Goal: Transaction & Acquisition: Book appointment/travel/reservation

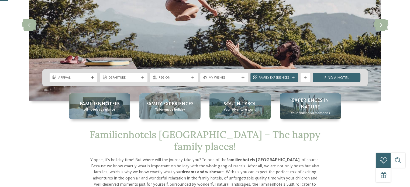
scroll to position [86, 0]
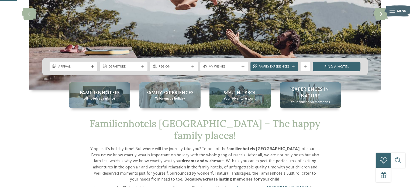
click at [91, 67] on icon at bounding box center [92, 66] width 3 height 3
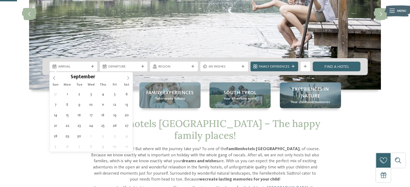
click at [125, 79] on span at bounding box center [128, 76] width 9 height 9
type div "11.10.2025"
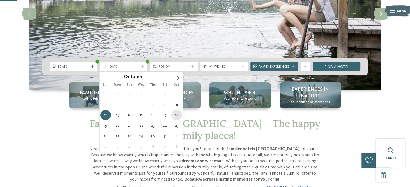
type div "18.10.2025"
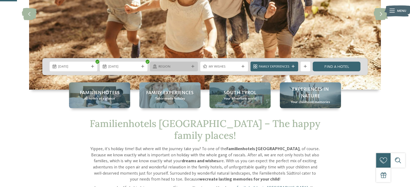
click at [193, 66] on icon at bounding box center [193, 66] width 3 height 3
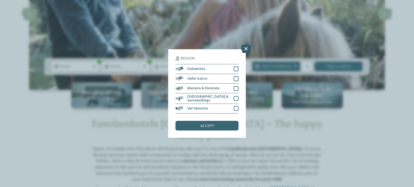
click at [244, 49] on icon at bounding box center [246, 49] width 11 height 9
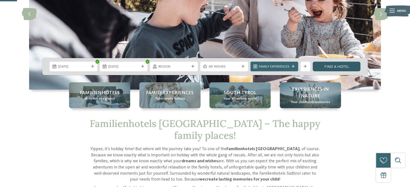
click at [346, 66] on link "Find a hotel" at bounding box center [337, 67] width 48 height 10
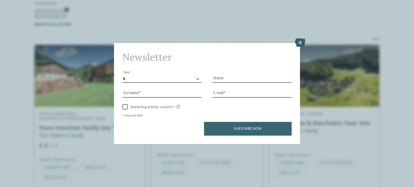
click at [298, 43] on icon at bounding box center [300, 42] width 11 height 9
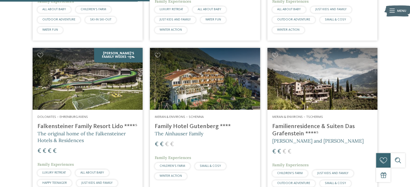
scroll to position [451, 0]
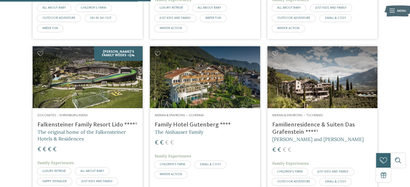
click at [300, 66] on img at bounding box center [323, 77] width 110 height 62
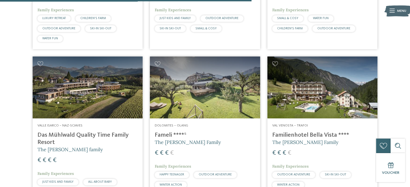
scroll to position [773, 0]
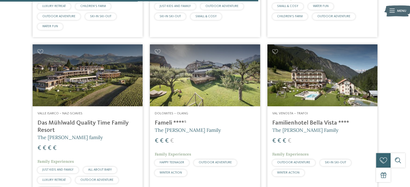
click at [190, 66] on img at bounding box center [205, 76] width 110 height 62
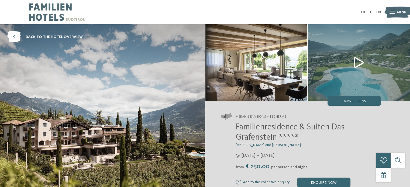
click at [356, 59] on img at bounding box center [359, 62] width 102 height 77
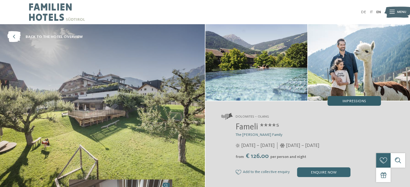
click at [358, 101] on span "Impressions" at bounding box center [355, 102] width 24 height 4
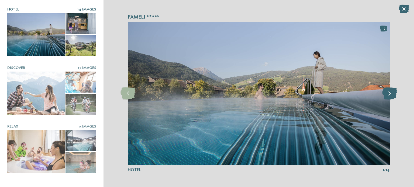
click at [390, 93] on icon at bounding box center [390, 94] width 15 height 12
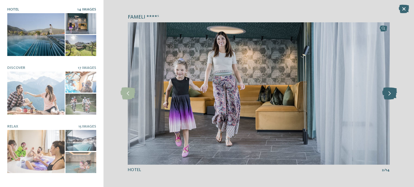
click at [390, 93] on icon at bounding box center [390, 94] width 15 height 12
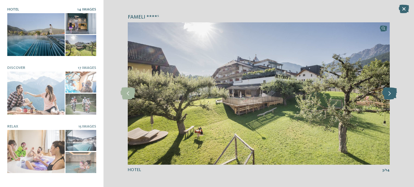
click at [390, 93] on icon at bounding box center [390, 94] width 15 height 12
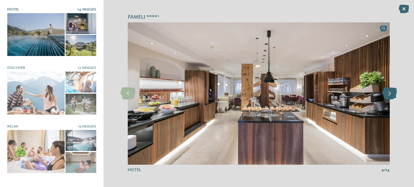
click at [390, 93] on icon at bounding box center [390, 94] width 15 height 12
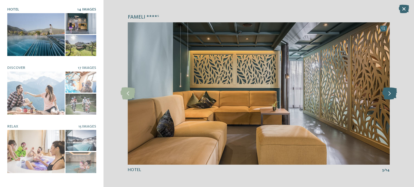
click at [390, 93] on icon at bounding box center [390, 94] width 15 height 12
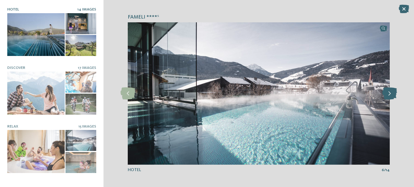
click at [390, 93] on icon at bounding box center [390, 94] width 15 height 12
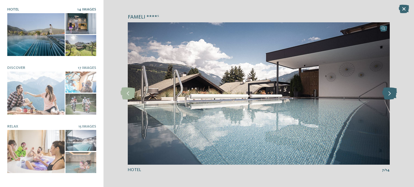
click at [390, 93] on icon at bounding box center [390, 94] width 15 height 12
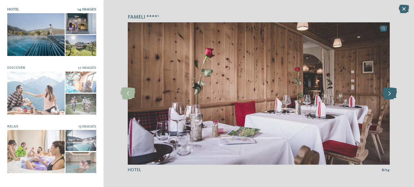
click at [390, 93] on icon at bounding box center [390, 94] width 15 height 12
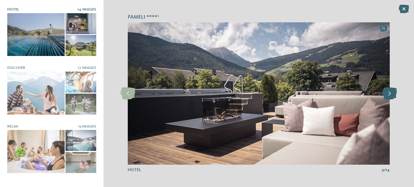
click at [390, 93] on icon at bounding box center [390, 94] width 15 height 12
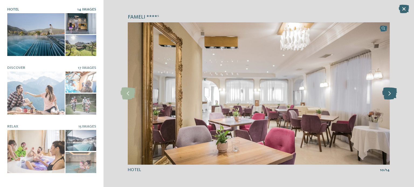
click at [390, 93] on icon at bounding box center [390, 94] width 15 height 12
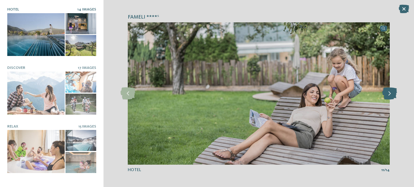
click at [390, 93] on icon at bounding box center [390, 94] width 15 height 12
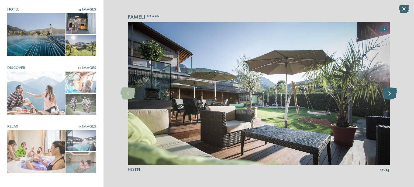
click at [390, 93] on icon at bounding box center [390, 94] width 15 height 12
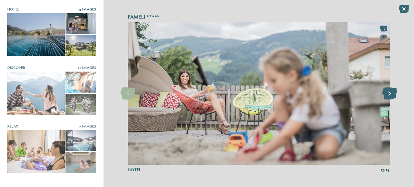
click at [390, 93] on icon at bounding box center [390, 94] width 15 height 12
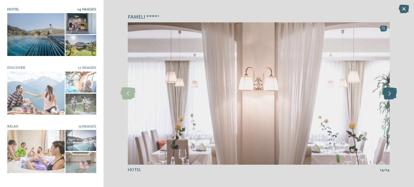
click at [390, 93] on icon at bounding box center [390, 94] width 15 height 12
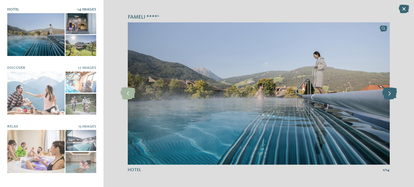
click at [390, 93] on icon at bounding box center [390, 94] width 15 height 12
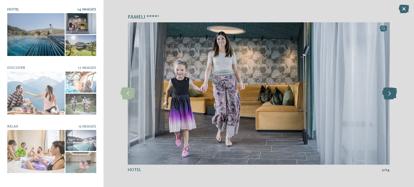
click at [390, 93] on icon at bounding box center [390, 94] width 15 height 12
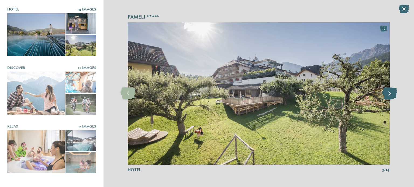
click at [390, 93] on icon at bounding box center [390, 94] width 15 height 12
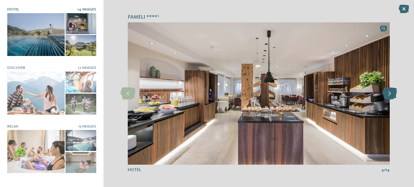
click at [390, 93] on icon at bounding box center [390, 94] width 15 height 12
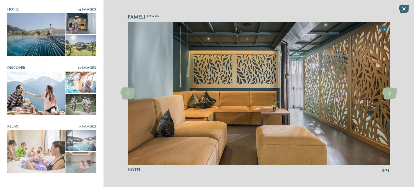
click at [82, 66] on span "17 Images" at bounding box center [87, 68] width 18 height 4
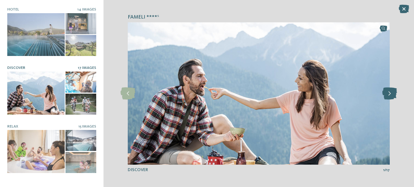
click at [392, 97] on icon at bounding box center [390, 94] width 15 height 12
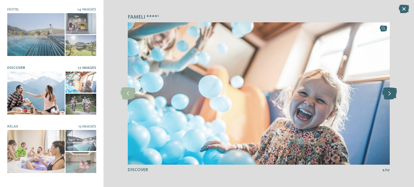
click at [392, 97] on icon at bounding box center [390, 94] width 15 height 12
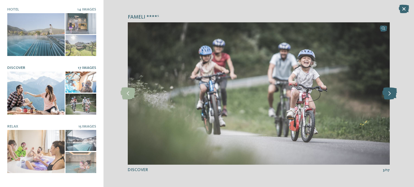
click at [392, 97] on icon at bounding box center [390, 94] width 15 height 12
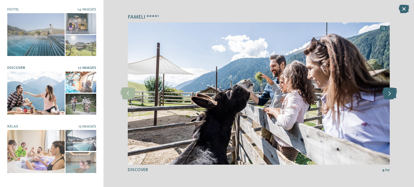
click at [391, 95] on icon at bounding box center [390, 94] width 15 height 12
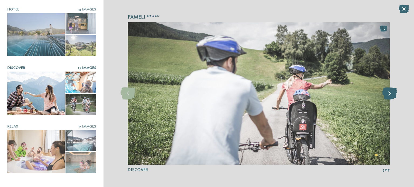
click at [391, 95] on icon at bounding box center [390, 94] width 15 height 12
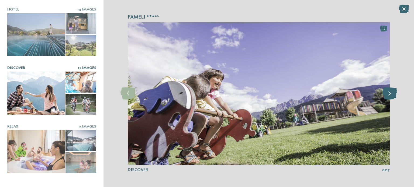
click at [391, 95] on icon at bounding box center [390, 94] width 15 height 12
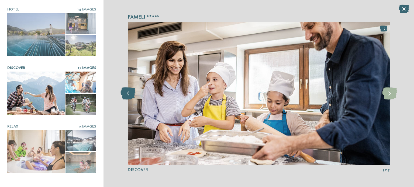
click at [128, 94] on icon at bounding box center [128, 94] width 15 height 12
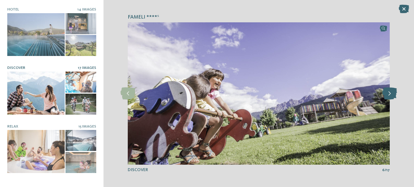
click at [392, 95] on icon at bounding box center [390, 94] width 15 height 12
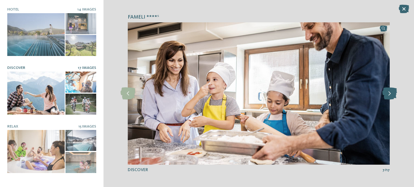
click at [392, 95] on icon at bounding box center [390, 94] width 15 height 12
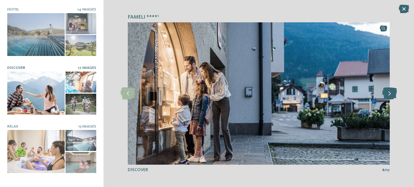
click at [392, 95] on icon at bounding box center [390, 94] width 15 height 12
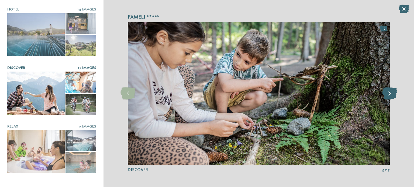
click at [392, 95] on icon at bounding box center [390, 94] width 15 height 12
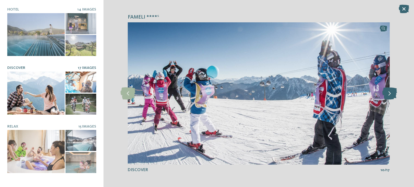
click at [392, 95] on icon at bounding box center [390, 94] width 15 height 12
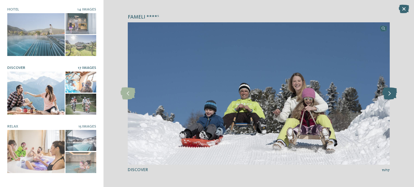
click at [392, 95] on icon at bounding box center [390, 94] width 15 height 12
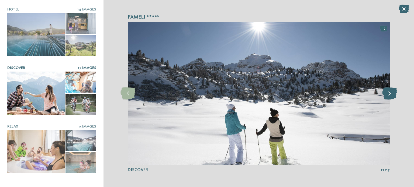
click at [392, 95] on icon at bounding box center [390, 94] width 15 height 12
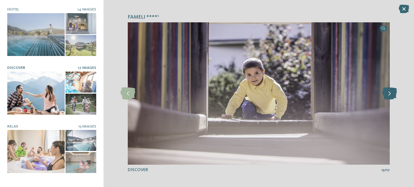
click at [392, 95] on icon at bounding box center [390, 94] width 15 height 12
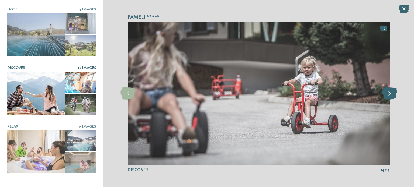
click at [392, 95] on icon at bounding box center [390, 94] width 15 height 12
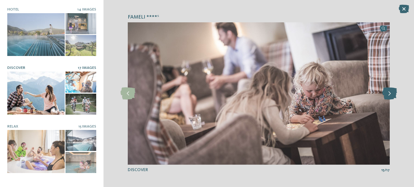
click at [392, 95] on icon at bounding box center [390, 94] width 15 height 12
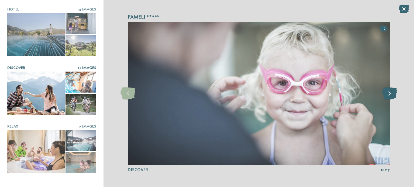
click at [392, 95] on icon at bounding box center [390, 94] width 15 height 12
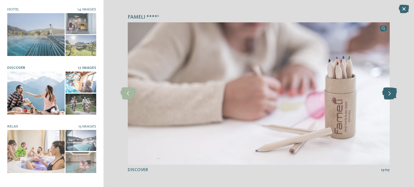
click at [392, 95] on icon at bounding box center [390, 94] width 15 height 12
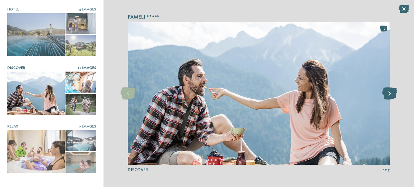
click at [392, 95] on icon at bounding box center [390, 94] width 15 height 12
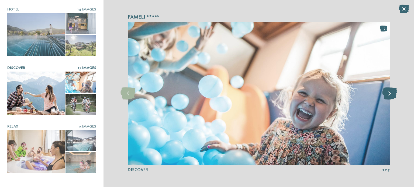
click at [392, 95] on icon at bounding box center [390, 94] width 15 height 12
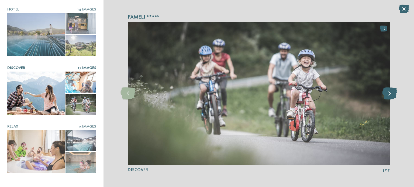
click at [392, 95] on icon at bounding box center [390, 94] width 15 height 12
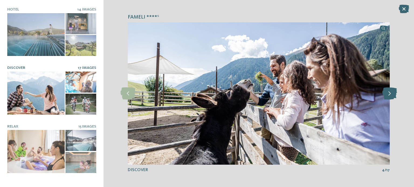
click at [392, 95] on icon at bounding box center [390, 94] width 15 height 12
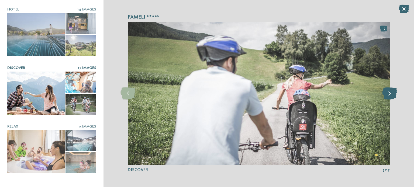
click at [392, 95] on icon at bounding box center [390, 94] width 15 height 12
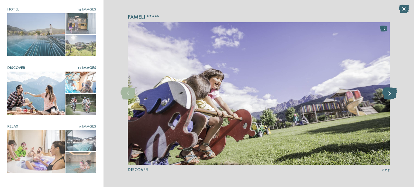
click at [392, 95] on icon at bounding box center [390, 94] width 15 height 12
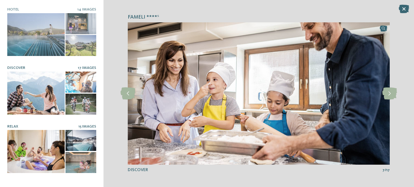
click at [81, 125] on span "15 Images" at bounding box center [88, 127] width 18 height 4
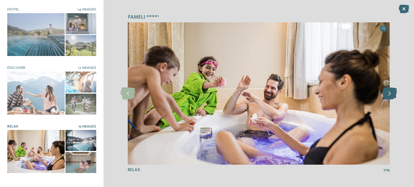
click at [389, 92] on icon at bounding box center [390, 94] width 15 height 12
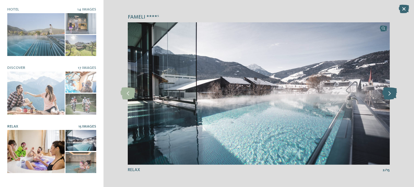
click at [389, 92] on icon at bounding box center [390, 94] width 15 height 12
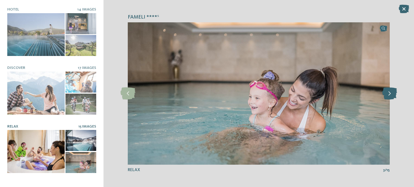
click at [389, 92] on icon at bounding box center [390, 94] width 15 height 12
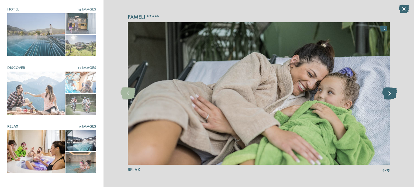
click at [389, 92] on icon at bounding box center [390, 94] width 15 height 12
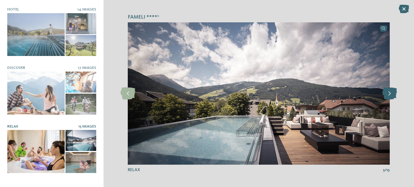
click at [389, 92] on icon at bounding box center [390, 94] width 15 height 12
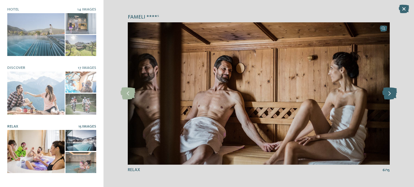
click at [389, 92] on icon at bounding box center [390, 94] width 15 height 12
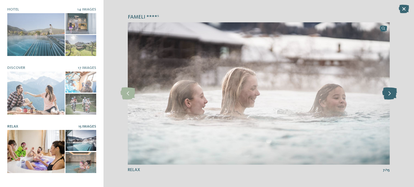
click at [389, 92] on icon at bounding box center [390, 94] width 15 height 12
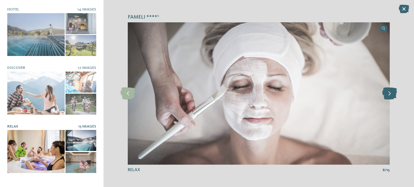
click at [389, 92] on icon at bounding box center [390, 94] width 15 height 12
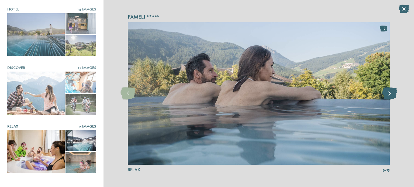
click at [389, 92] on icon at bounding box center [390, 94] width 15 height 12
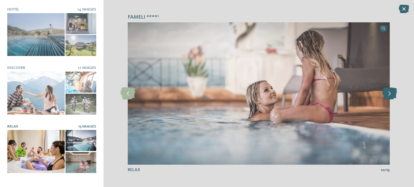
click at [389, 92] on icon at bounding box center [390, 94] width 15 height 12
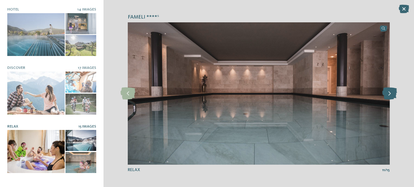
click at [389, 92] on icon at bounding box center [390, 94] width 15 height 12
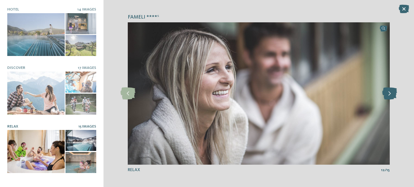
click at [389, 92] on icon at bounding box center [390, 94] width 15 height 12
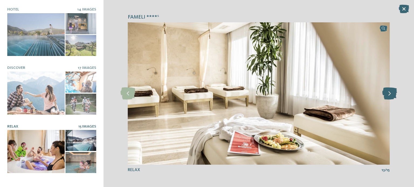
click at [389, 92] on icon at bounding box center [390, 94] width 15 height 12
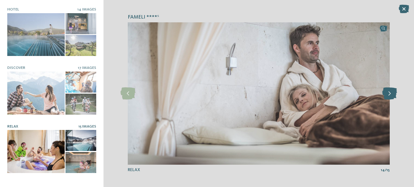
click at [389, 92] on icon at bounding box center [390, 94] width 15 height 12
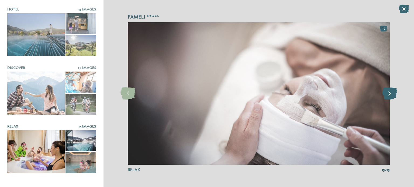
click at [389, 92] on icon at bounding box center [390, 94] width 15 height 12
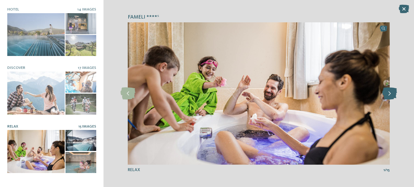
click at [389, 92] on icon at bounding box center [390, 94] width 15 height 12
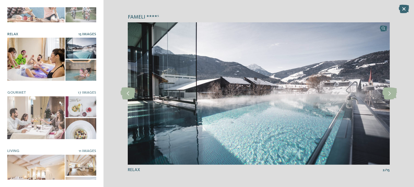
scroll to position [104, 0]
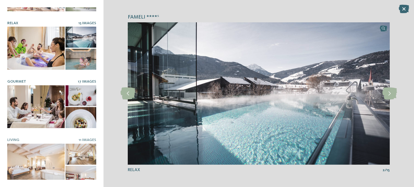
click at [87, 80] on span "17 Images" at bounding box center [87, 82] width 18 height 4
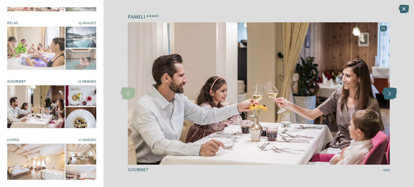
click at [391, 94] on icon at bounding box center [390, 94] width 15 height 12
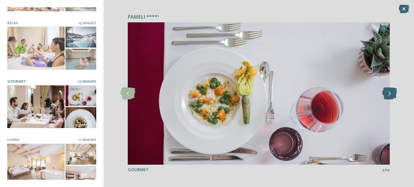
click at [391, 94] on icon at bounding box center [390, 94] width 15 height 12
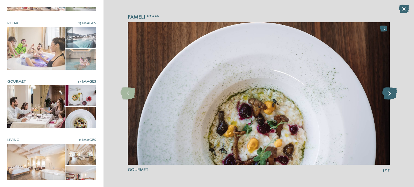
click at [391, 94] on icon at bounding box center [390, 94] width 15 height 12
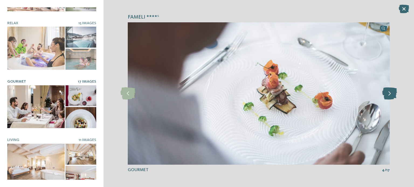
click at [391, 94] on icon at bounding box center [390, 94] width 15 height 12
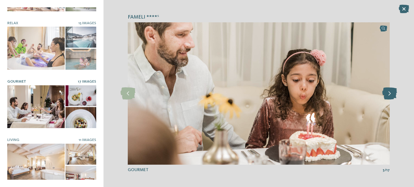
click at [391, 94] on icon at bounding box center [390, 94] width 15 height 12
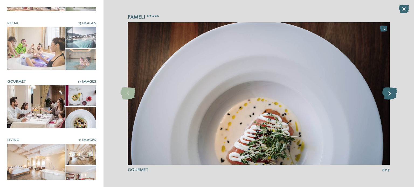
click at [391, 94] on icon at bounding box center [390, 94] width 15 height 12
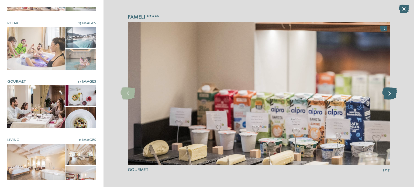
click at [391, 94] on icon at bounding box center [390, 94] width 15 height 12
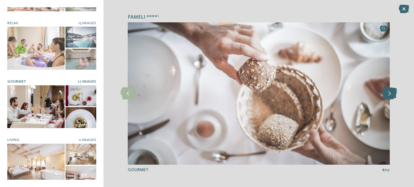
click at [391, 94] on icon at bounding box center [390, 94] width 15 height 12
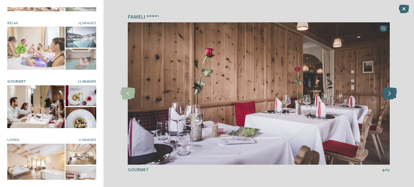
click at [391, 94] on icon at bounding box center [390, 94] width 15 height 12
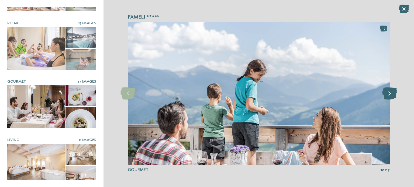
click at [391, 94] on icon at bounding box center [390, 94] width 15 height 12
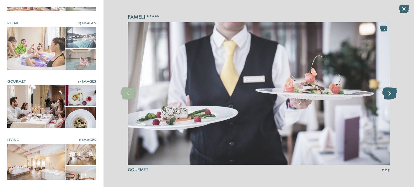
click at [391, 94] on icon at bounding box center [390, 94] width 15 height 12
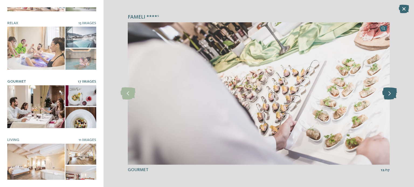
click at [391, 94] on icon at bounding box center [390, 94] width 15 height 12
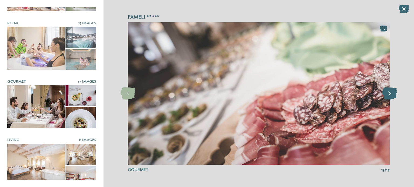
click at [391, 94] on icon at bounding box center [390, 94] width 15 height 12
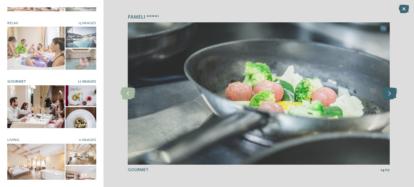
click at [391, 94] on icon at bounding box center [390, 94] width 15 height 12
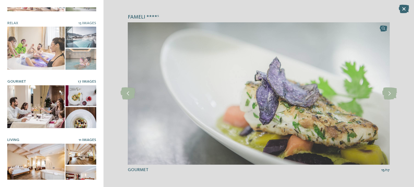
click at [85, 138] on span "11 Images" at bounding box center [88, 140] width 18 height 4
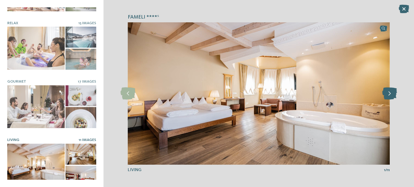
click at [394, 95] on icon at bounding box center [390, 94] width 15 height 12
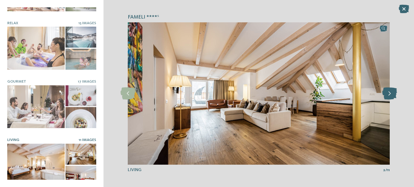
click at [394, 95] on icon at bounding box center [390, 94] width 15 height 12
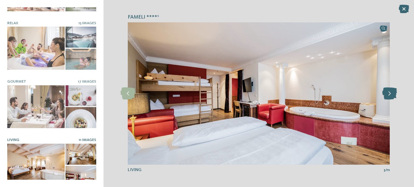
click at [394, 95] on icon at bounding box center [390, 94] width 15 height 12
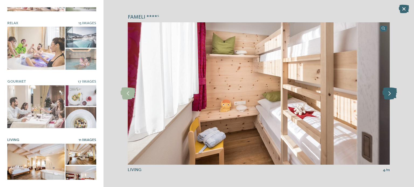
click at [394, 95] on icon at bounding box center [390, 94] width 15 height 12
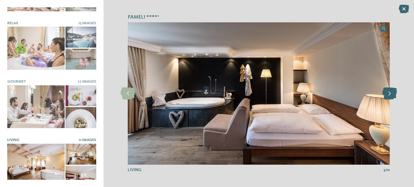
click at [394, 95] on icon at bounding box center [390, 94] width 15 height 12
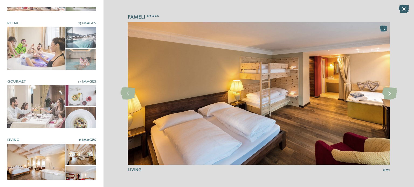
click at [406, 6] on icon at bounding box center [404, 9] width 11 height 9
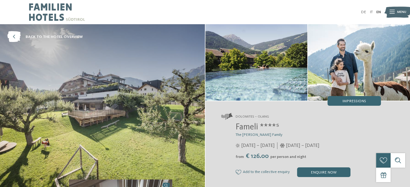
click at [400, 15] on div "Menu" at bounding box center [401, 12] width 9 height 12
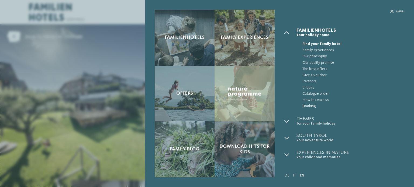
click at [311, 105] on span "Booking" at bounding box center [354, 106] width 102 height 6
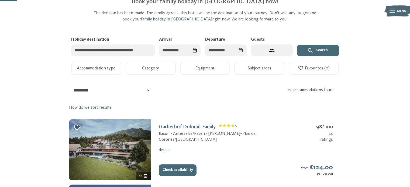
scroll to position [32, 0]
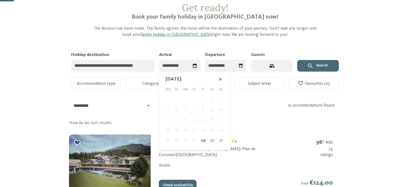
click at [184, 67] on input "Arrival" at bounding box center [180, 66] width 42 height 12
click at [219, 79] on span "Next month" at bounding box center [220, 79] width 5 height 5
click at [219, 79] on span "Next month" at bounding box center [219, 79] width 5 height 5
click at [212, 108] on div "11" at bounding box center [212, 110] width 8 height 10
type input "**********"
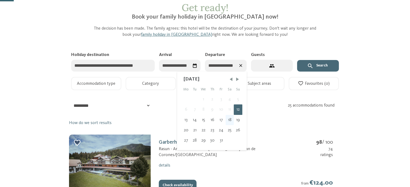
click at [230, 122] on div "18" at bounding box center [230, 120] width 8 height 10
type input "**********"
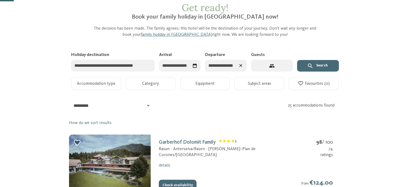
click at [273, 65] on icon "2 guests – 1 room" at bounding box center [271, 65] width 5 height 3
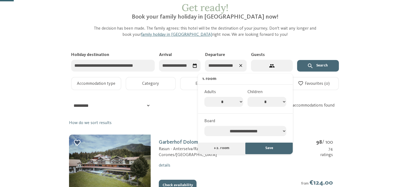
click at [241, 103] on select "* * * * * * * * * ** ** ** ** ** **" at bounding box center [223, 102] width 39 height 10
select select "*"
click at [204, 97] on select "* * * * * * * * * ** ** ** ** ** **" at bounding box center [223, 102] width 39 height 10
click at [281, 101] on select "* * * * * * * *" at bounding box center [267, 102] width 39 height 10
select select "*"
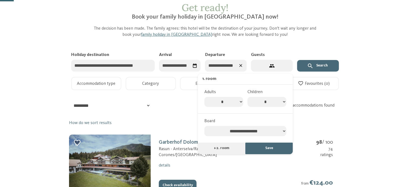
click at [248, 97] on select "* * * * * * * *" at bounding box center [267, 102] width 39 height 10
select select "*"
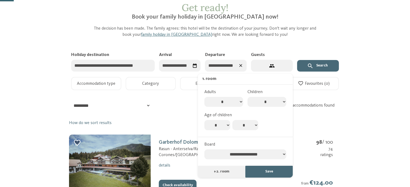
click at [256, 127] on select "* * * * * * * * * * ** ** ** ** ** ** ** **" at bounding box center [246, 125] width 26 height 10
select select "*"
click at [233, 120] on select "* * * * * * * * * * ** ** ** ** ** ** ** **" at bounding box center [246, 125] width 26 height 10
click at [279, 170] on button "Save" at bounding box center [268, 172] width 47 height 12
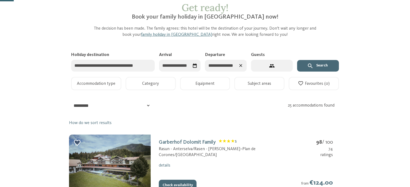
click at [322, 64] on button "Search" at bounding box center [318, 66] width 42 height 12
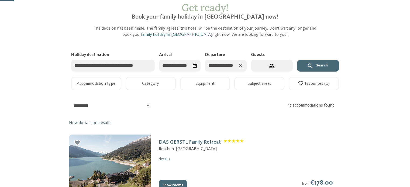
click at [149, 104] on select "**********" at bounding box center [110, 106] width 81 height 11
select select "*"
click at [70, 101] on select "**********" at bounding box center [110, 106] width 81 height 11
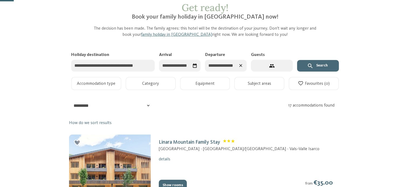
scroll to position [31, 0]
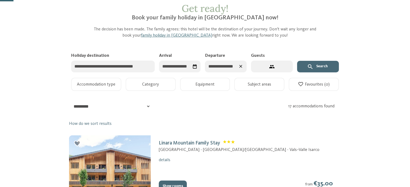
click at [160, 88] on button "Category" at bounding box center [151, 84] width 50 height 13
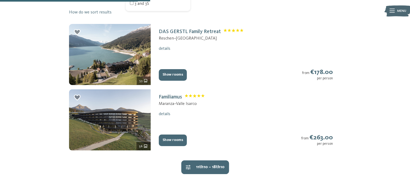
scroll to position [145, 0]
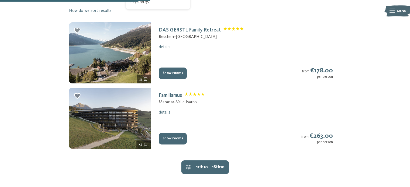
click at [179, 138] on button "Show rooms" at bounding box center [173, 139] width 28 height 12
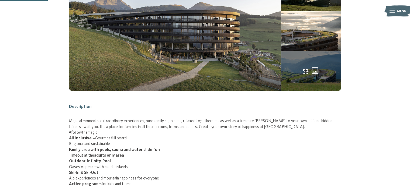
scroll to position [80, 0]
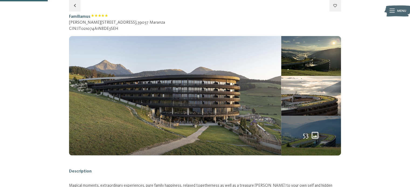
select select "*"
select select "**********"
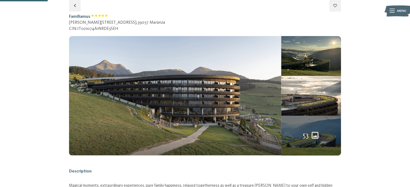
select select "**********"
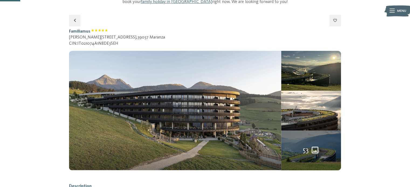
scroll to position [52, 0]
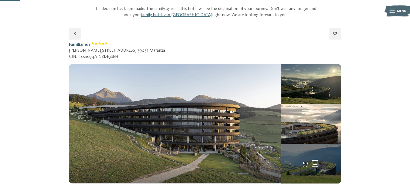
select select "*"
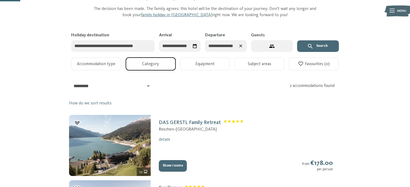
click at [175, 165] on button "Show rooms" at bounding box center [173, 167] width 28 height 12
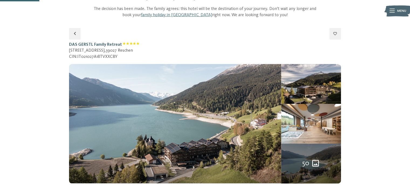
scroll to position [80, 0]
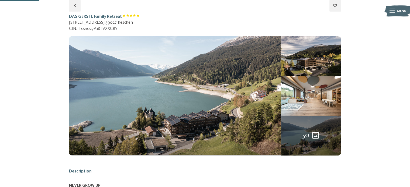
select select "*"
select select "**********"
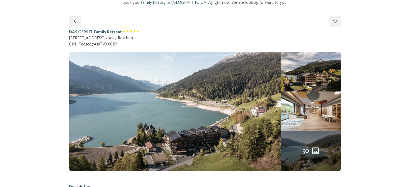
scroll to position [0, 0]
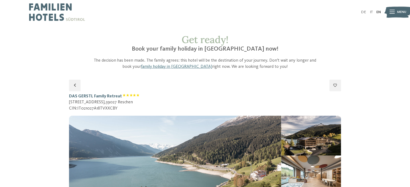
select select "*"
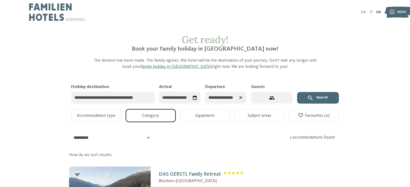
click at [162, 115] on button "Category" at bounding box center [151, 115] width 50 height 13
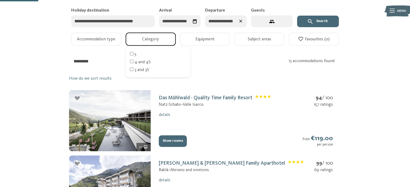
scroll to position [97, 0]
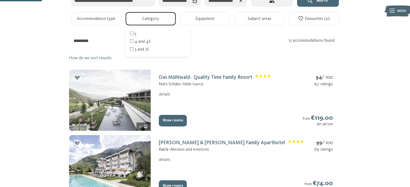
click at [112, 92] on img at bounding box center [110, 100] width 82 height 61
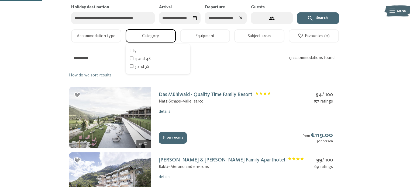
select select "*"
select select "**********"
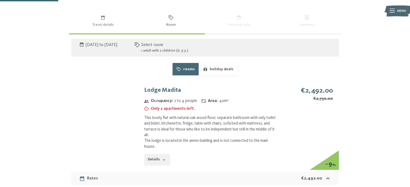
scroll to position [364, 0]
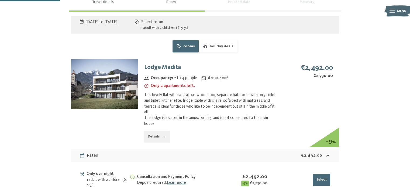
click at [163, 136] on icon "button" at bounding box center [164, 137] width 4 height 4
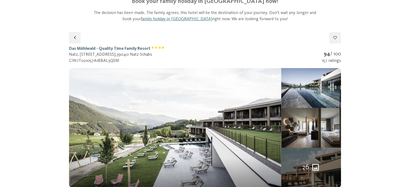
scroll to position [0, 0]
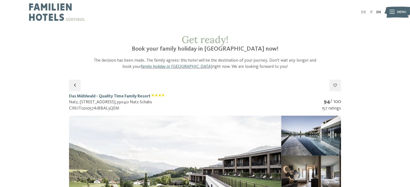
select select "*"
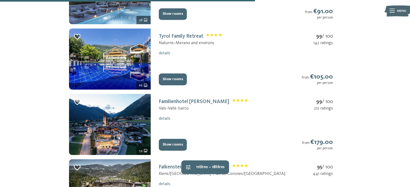
scroll to position [599, 0]
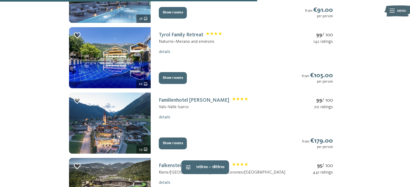
click at [113, 125] on img at bounding box center [110, 123] width 82 height 61
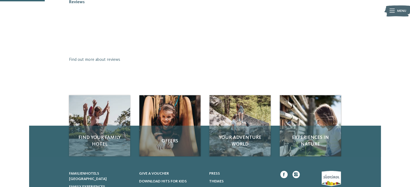
scroll to position [80, 0]
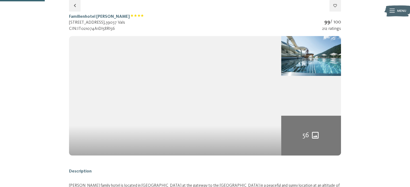
select select "*"
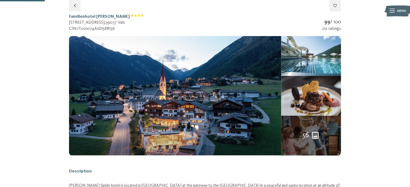
select select "*"
select select "**********"
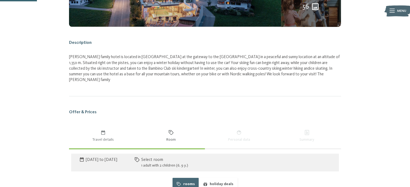
scroll to position [147, 0]
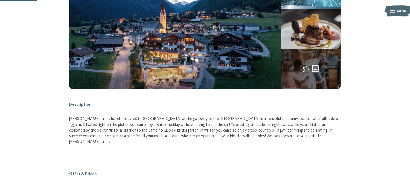
select select "*"
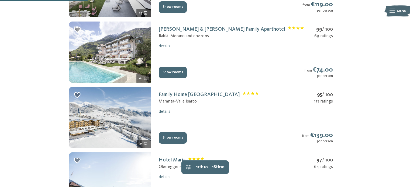
scroll to position [218, 0]
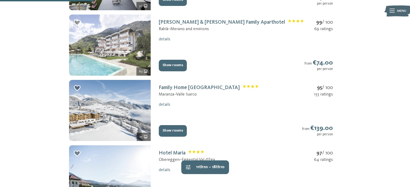
click at [101, 36] on img at bounding box center [110, 45] width 82 height 61
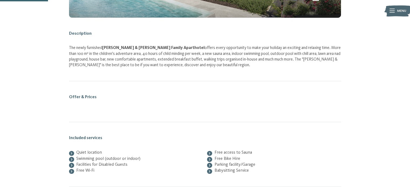
scroll to position [80, 0]
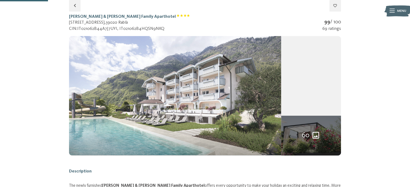
select select "*"
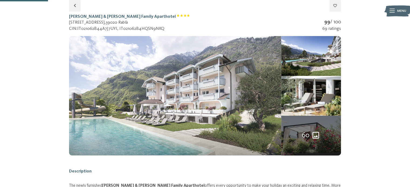
select select "*"
select select "**********"
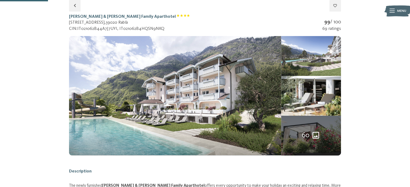
select select "**********"
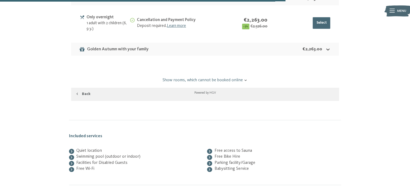
scroll to position [1126, 0]
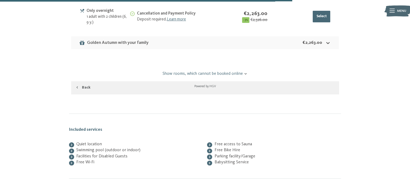
select select "*"
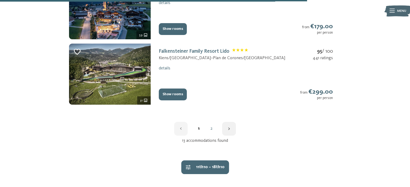
scroll to position [716, 0]
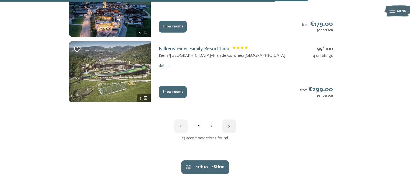
click at [107, 72] on img at bounding box center [110, 71] width 82 height 61
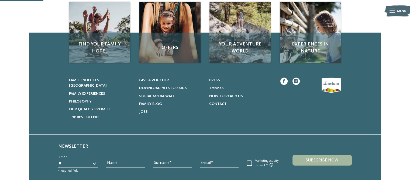
scroll to position [80, 0]
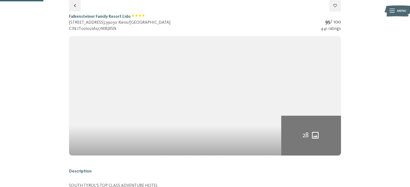
select select "*"
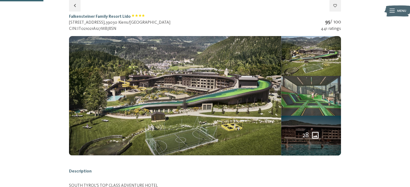
select select "*"
select select "**********"
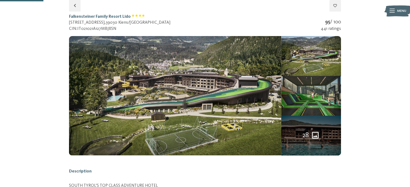
select select "**********"
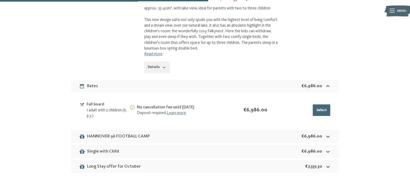
scroll to position [663, 0]
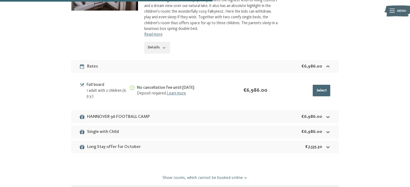
select select "*"
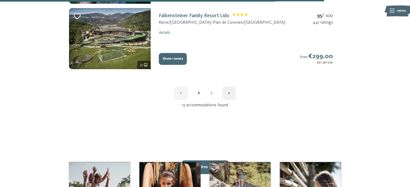
scroll to position [754, 0]
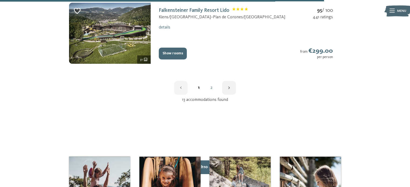
click at [211, 89] on link "2" at bounding box center [211, 88] width 13 height 4
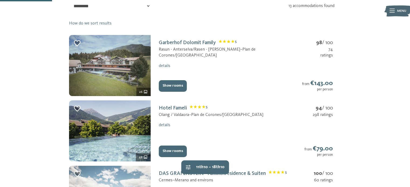
click at [124, 66] on img at bounding box center [110, 65] width 82 height 61
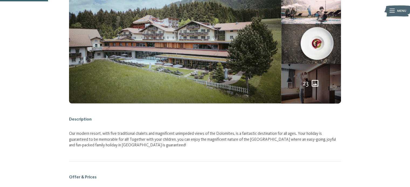
scroll to position [80, 0]
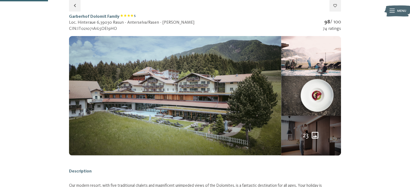
select select "*"
select select "**********"
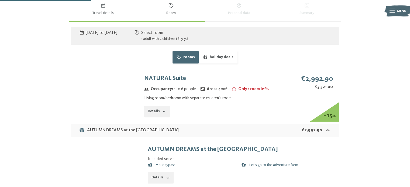
scroll to position [318, 0]
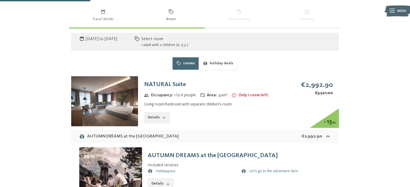
click at [158, 120] on button "Details" at bounding box center [157, 118] width 26 height 12
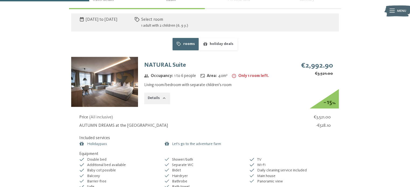
scroll to position [333, 0]
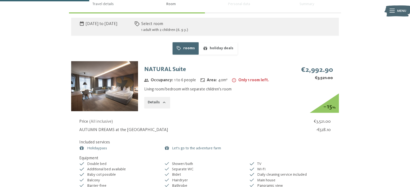
click at [111, 88] on img at bounding box center [104, 86] width 67 height 50
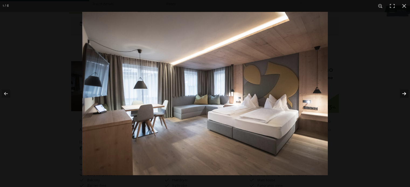
click at [404, 94] on button "button" at bounding box center [400, 93] width 19 height 27
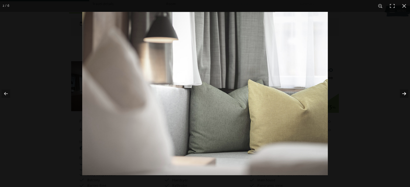
click at [404, 94] on button "button" at bounding box center [400, 93] width 19 height 27
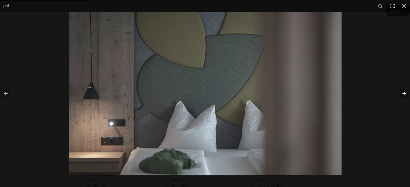
click at [404, 94] on button "button" at bounding box center [400, 93] width 19 height 27
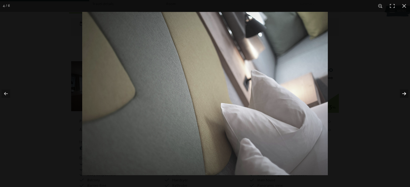
click at [404, 94] on button "button" at bounding box center [400, 93] width 19 height 27
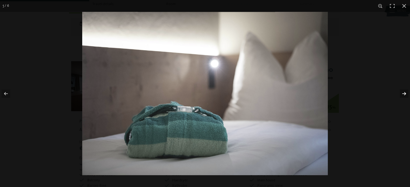
click at [404, 94] on button "button" at bounding box center [400, 93] width 19 height 27
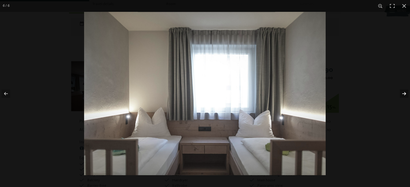
click at [404, 94] on button "button" at bounding box center [400, 93] width 19 height 27
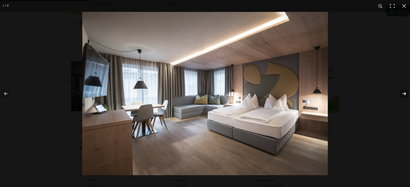
click at [404, 94] on button "button" at bounding box center [400, 93] width 19 height 27
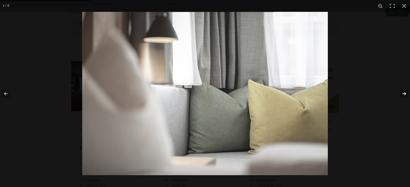
click at [404, 94] on button "button" at bounding box center [400, 93] width 19 height 27
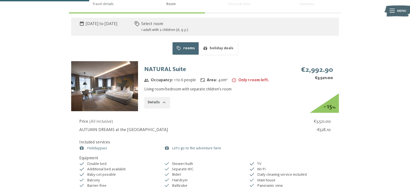
click at [0, 0] on button "button" at bounding box center [0, 0] width 0 height 0
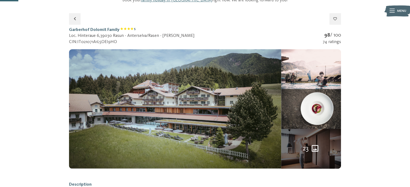
scroll to position [64, 0]
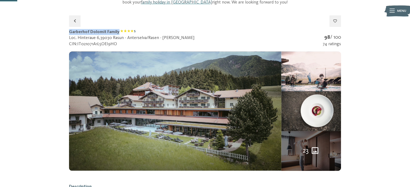
drag, startPoint x: 69, startPoint y: 30, endPoint x: 118, endPoint y: 31, distance: 48.6
click at [118, 31] on h1 "Garberhof Dolomit Family S" at bounding box center [131, 32] width 125 height 6
copy h1 "Garberhof Dolomit Family"
select select "*"
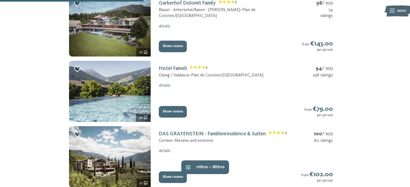
scroll to position [173, 0]
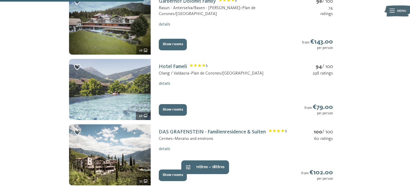
click at [121, 85] on img at bounding box center [110, 89] width 82 height 61
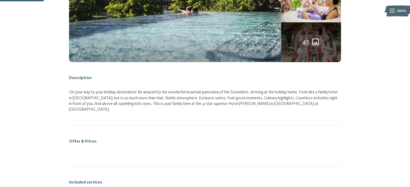
scroll to position [80, 0]
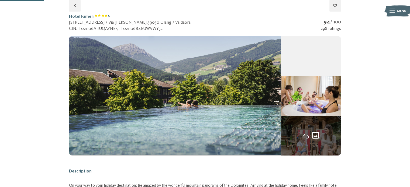
select select "*"
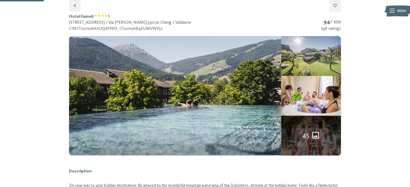
select select "*"
select select "**********"
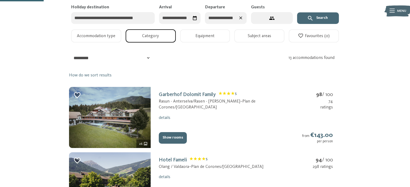
click at [149, 58] on select "**********" at bounding box center [110, 58] width 81 height 11
click at [70, 53] on select "**********" at bounding box center [110, 58] width 81 height 11
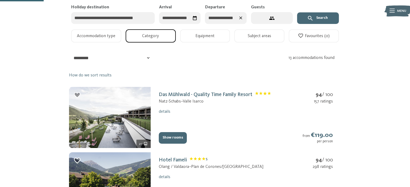
click at [148, 59] on select "**********" at bounding box center [110, 58] width 81 height 11
click at [70, 53] on select "**********" at bounding box center [110, 58] width 81 height 11
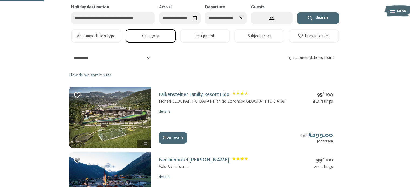
click at [148, 56] on select "**********" at bounding box center [110, 58] width 81 height 11
select select "*"
click at [70, 53] on select "**********" at bounding box center [110, 58] width 81 height 11
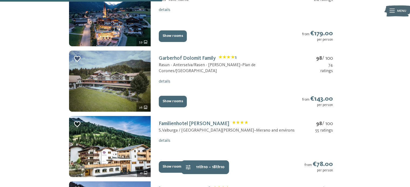
scroll to position [377, 0]
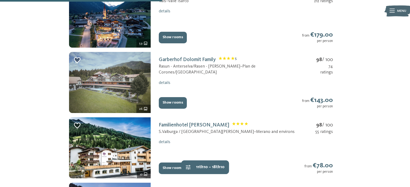
click at [122, 83] on img at bounding box center [110, 82] width 82 height 61
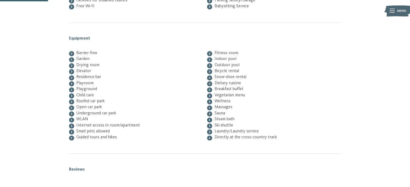
scroll to position [80, 0]
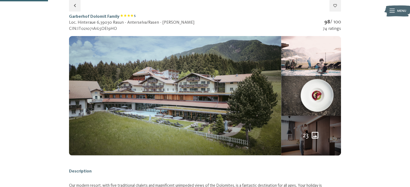
select select "*"
select select "**********"
click at [314, 137] on icon "23 more pictures" at bounding box center [315, 135] width 7 height 7
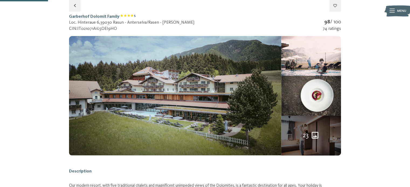
select select "*"
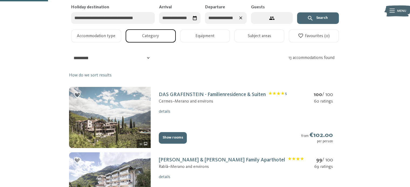
click at [119, 106] on img at bounding box center [110, 117] width 82 height 61
select select "*"
select select "**********"
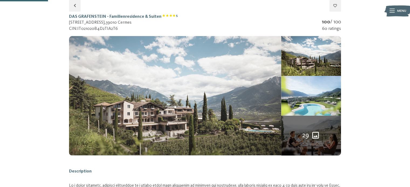
click at [216, 79] on img at bounding box center [175, 96] width 212 height 120
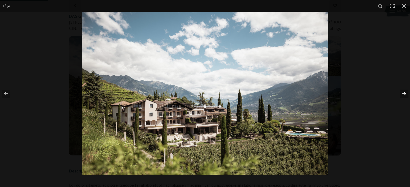
click at [406, 95] on button "button" at bounding box center [400, 93] width 19 height 27
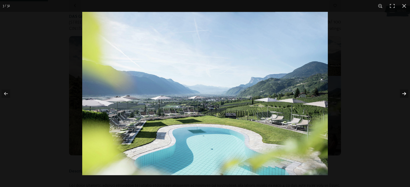
click at [406, 95] on button "button" at bounding box center [400, 93] width 19 height 27
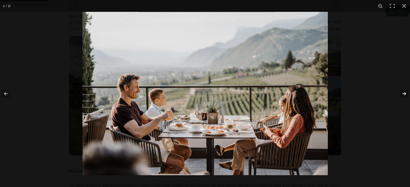
click at [406, 95] on button "button" at bounding box center [400, 93] width 19 height 27
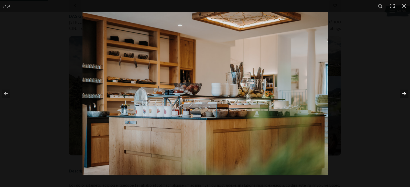
click at [406, 95] on button "button" at bounding box center [400, 93] width 19 height 27
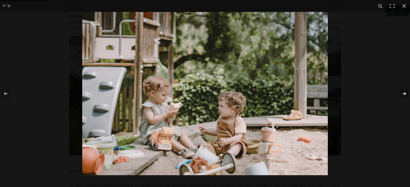
click at [406, 95] on button "button" at bounding box center [400, 93] width 19 height 27
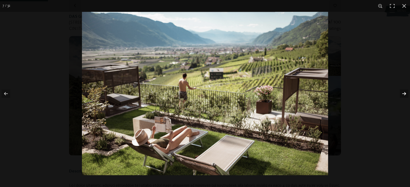
click at [406, 95] on button "button" at bounding box center [400, 93] width 19 height 27
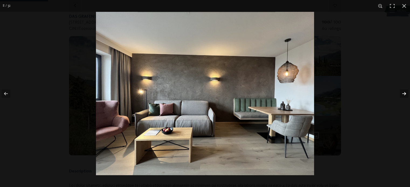
click at [406, 95] on button "button" at bounding box center [400, 93] width 19 height 27
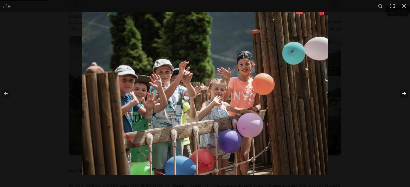
click at [406, 95] on button "button" at bounding box center [400, 93] width 19 height 27
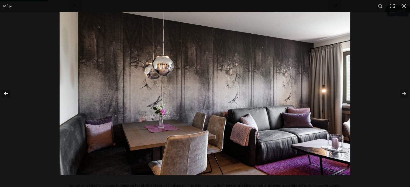
click at [6, 93] on button "button" at bounding box center [9, 93] width 19 height 27
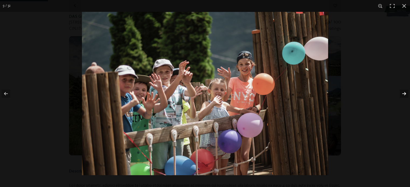
click at [402, 93] on button "button" at bounding box center [400, 93] width 19 height 27
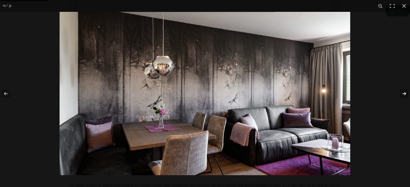
click at [402, 93] on button "button" at bounding box center [400, 93] width 19 height 27
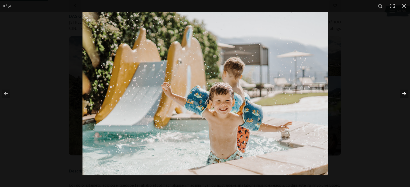
click at [402, 93] on button "button" at bounding box center [400, 93] width 19 height 27
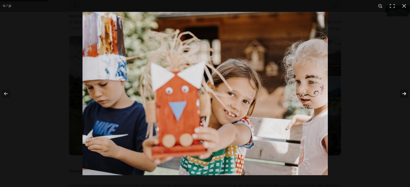
click at [402, 93] on button "button" at bounding box center [400, 93] width 19 height 27
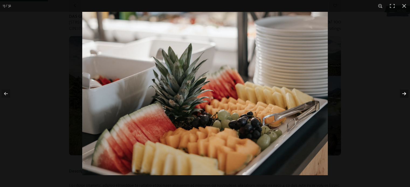
click at [402, 93] on button "button" at bounding box center [400, 93] width 19 height 27
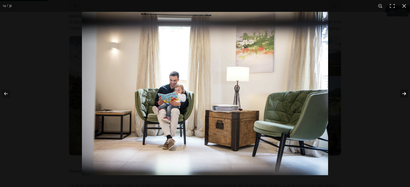
click at [402, 93] on button "button" at bounding box center [400, 93] width 19 height 27
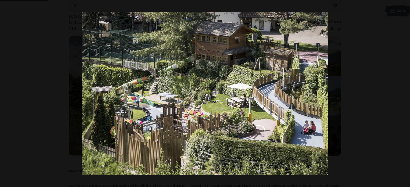
click at [402, 93] on button "button" at bounding box center [400, 93] width 19 height 27
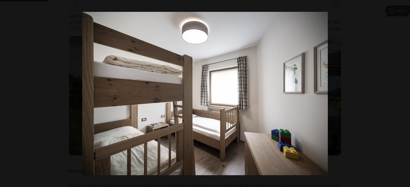
click at [402, 93] on button "button" at bounding box center [400, 93] width 19 height 27
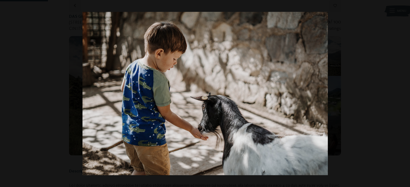
click at [402, 93] on button "button" at bounding box center [400, 93] width 19 height 27
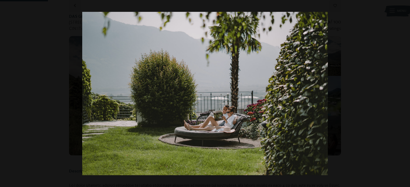
click at [402, 93] on button "button" at bounding box center [400, 93] width 19 height 27
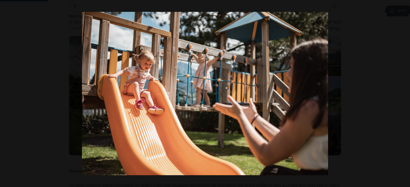
click at [402, 93] on button "button" at bounding box center [400, 93] width 19 height 27
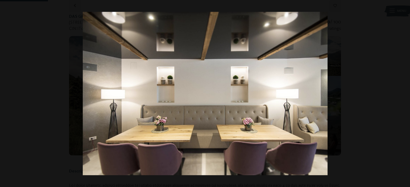
click at [402, 93] on button "button" at bounding box center [400, 93] width 19 height 27
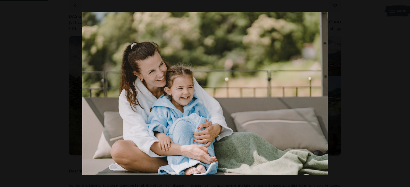
click at [402, 93] on button "button" at bounding box center [400, 93] width 19 height 27
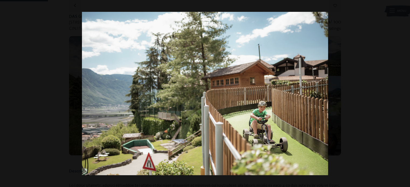
click at [402, 93] on button "button" at bounding box center [400, 93] width 19 height 27
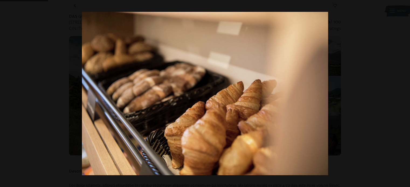
click at [402, 93] on button "button" at bounding box center [400, 93] width 19 height 27
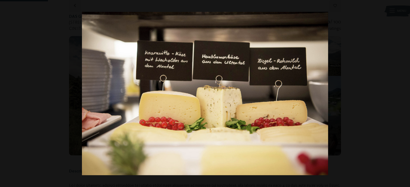
click at [402, 93] on button "button" at bounding box center [400, 93] width 19 height 27
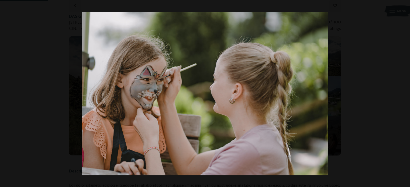
click at [402, 93] on button "button" at bounding box center [400, 93] width 19 height 27
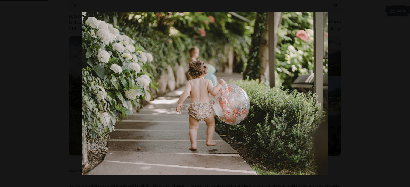
click at [402, 93] on button "button" at bounding box center [400, 93] width 19 height 27
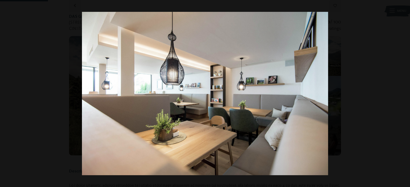
click at [402, 93] on button "button" at bounding box center [400, 93] width 19 height 27
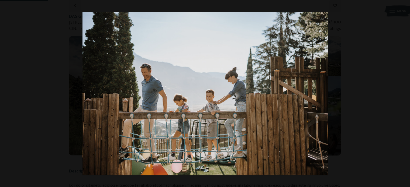
click at [402, 93] on button "button" at bounding box center [400, 93] width 19 height 27
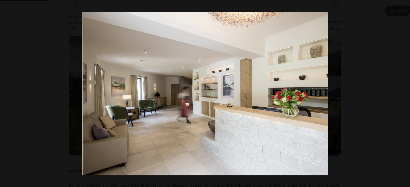
click at [402, 93] on button "button" at bounding box center [400, 93] width 19 height 27
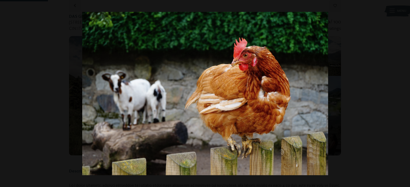
click at [402, 93] on button "button" at bounding box center [400, 93] width 19 height 27
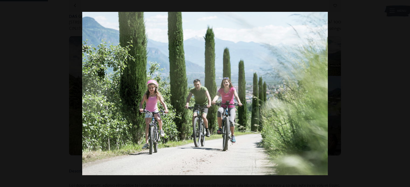
click at [402, 93] on button "button" at bounding box center [400, 93] width 19 height 27
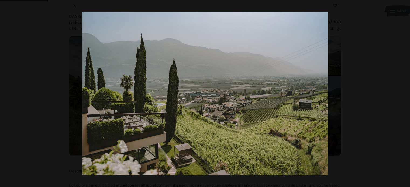
click at [402, 93] on button "button" at bounding box center [400, 93] width 19 height 27
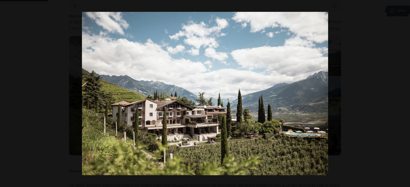
click at [402, 93] on button "button" at bounding box center [400, 93] width 19 height 27
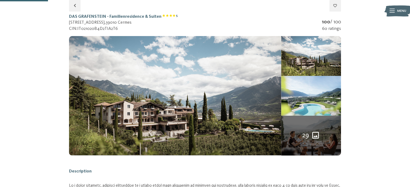
click at [0, 0] on button "button" at bounding box center [0, 0] width 0 height 0
select select "*"
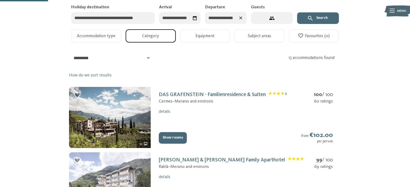
click at [116, 166] on img at bounding box center [110, 183] width 82 height 61
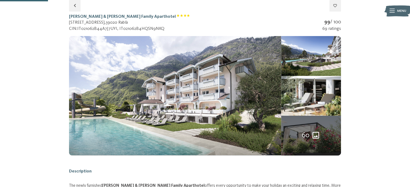
select select "*"
select select "**********"
click at [311, 134] on div "60" at bounding box center [311, 136] width 19 height 10
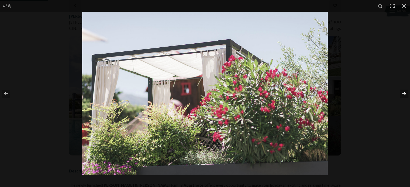
click at [403, 94] on button "button" at bounding box center [400, 93] width 19 height 27
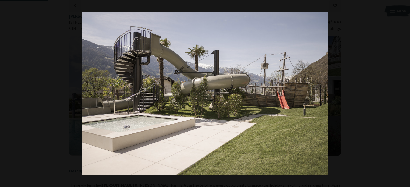
click at [403, 94] on button "button" at bounding box center [400, 93] width 19 height 27
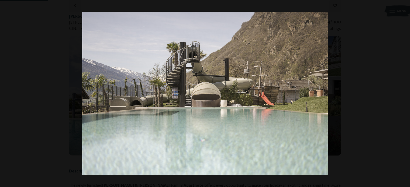
click at [403, 94] on button "button" at bounding box center [400, 93] width 19 height 27
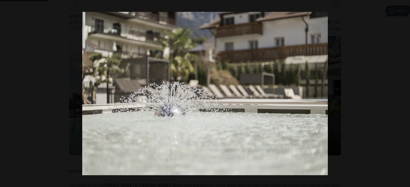
click at [403, 94] on button "button" at bounding box center [400, 93] width 19 height 27
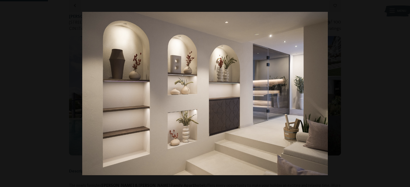
click at [403, 94] on button "button" at bounding box center [400, 93] width 19 height 27
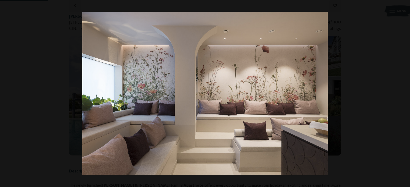
click at [403, 94] on button "button" at bounding box center [400, 93] width 19 height 27
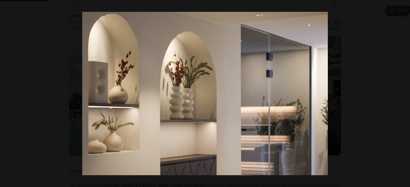
click at [403, 94] on button "button" at bounding box center [400, 93] width 19 height 27
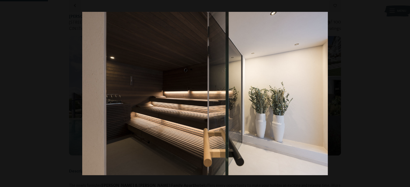
click at [403, 94] on button "button" at bounding box center [400, 93] width 19 height 27
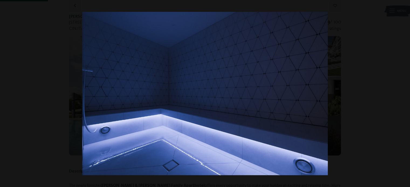
click at [403, 94] on button "button" at bounding box center [400, 93] width 19 height 27
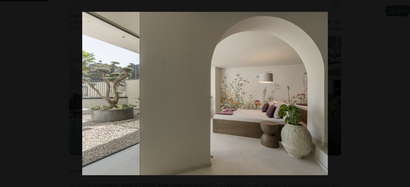
click at [403, 94] on button "button" at bounding box center [400, 93] width 19 height 27
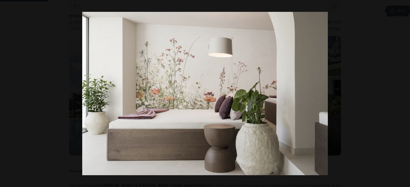
click at [403, 94] on button "button" at bounding box center [400, 93] width 19 height 27
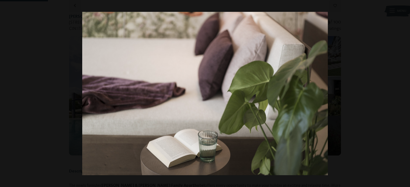
click at [403, 94] on button "button" at bounding box center [400, 93] width 19 height 27
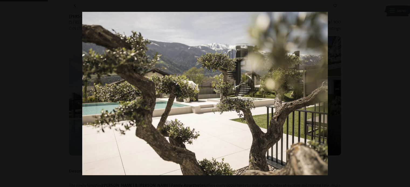
click at [403, 94] on button "button" at bounding box center [400, 93] width 19 height 27
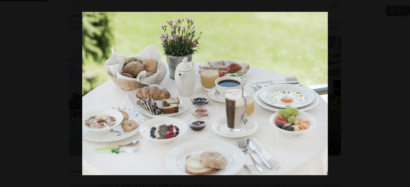
click at [403, 94] on button "button" at bounding box center [400, 93] width 19 height 27
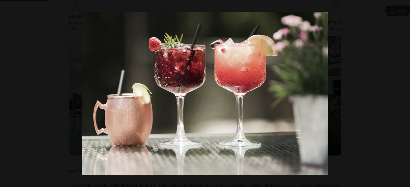
click at [403, 94] on button "button" at bounding box center [400, 93] width 19 height 27
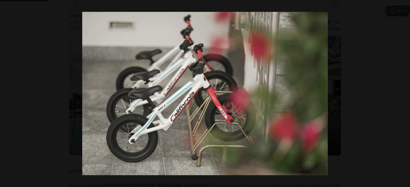
click at [403, 94] on button "button" at bounding box center [400, 93] width 19 height 27
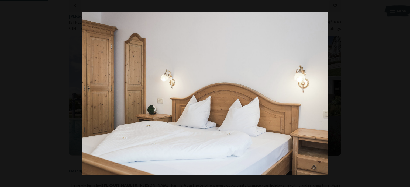
click at [403, 94] on button "button" at bounding box center [400, 93] width 19 height 27
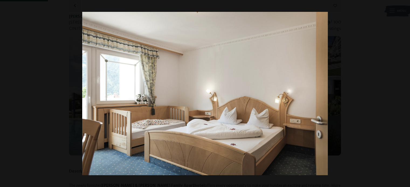
click at [403, 94] on button "button" at bounding box center [400, 93] width 19 height 27
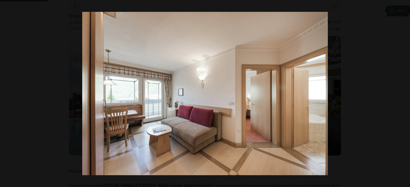
click at [403, 94] on button "button" at bounding box center [400, 93] width 19 height 27
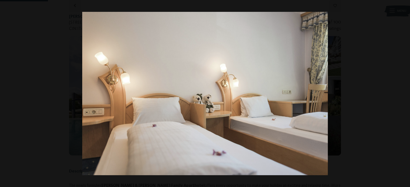
click at [403, 94] on button "button" at bounding box center [400, 93] width 19 height 27
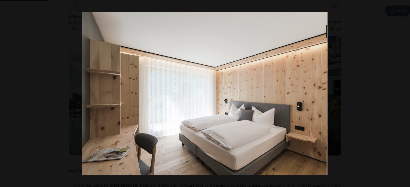
click at [403, 94] on button "button" at bounding box center [400, 93] width 19 height 27
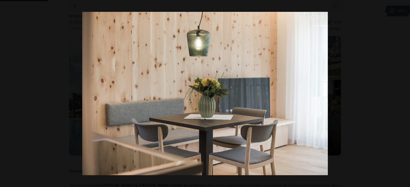
click at [403, 94] on button "button" at bounding box center [400, 93] width 19 height 27
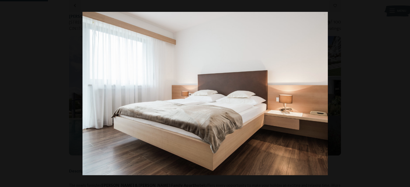
click at [403, 94] on button "button" at bounding box center [400, 93] width 19 height 27
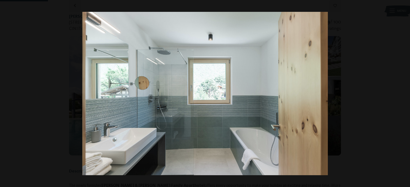
click at [403, 94] on button "button" at bounding box center [400, 93] width 19 height 27
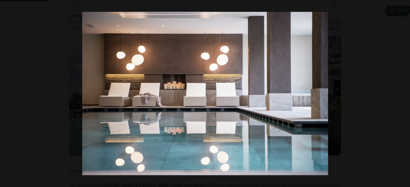
click at [403, 94] on button "button" at bounding box center [400, 93] width 19 height 27
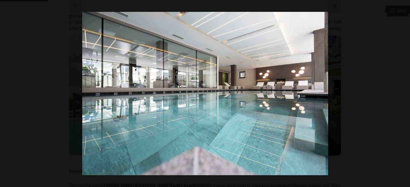
click at [403, 94] on button "button" at bounding box center [400, 93] width 19 height 27
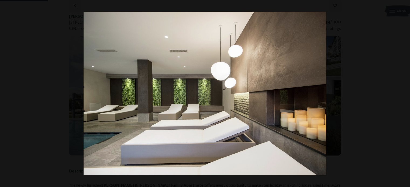
click at [403, 94] on button "button" at bounding box center [400, 93] width 19 height 27
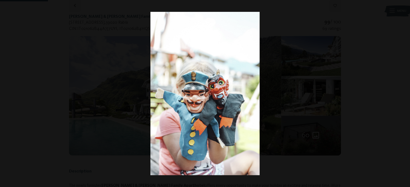
click at [403, 94] on button "button" at bounding box center [400, 93] width 19 height 27
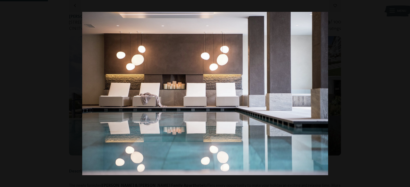
click at [403, 94] on button "button" at bounding box center [400, 93] width 19 height 27
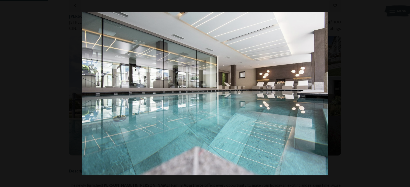
click at [403, 94] on button "button" at bounding box center [400, 93] width 19 height 27
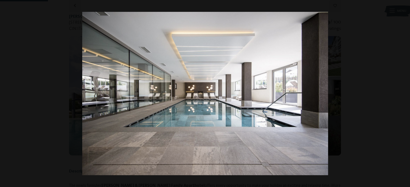
click at [403, 94] on button "button" at bounding box center [400, 93] width 19 height 27
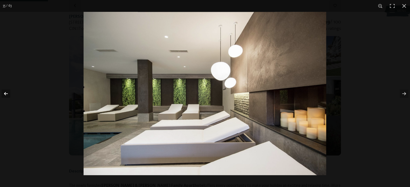
click at [4, 93] on button "button" at bounding box center [9, 93] width 19 height 27
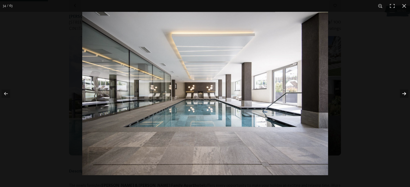
click at [405, 94] on button "button" at bounding box center [400, 93] width 19 height 27
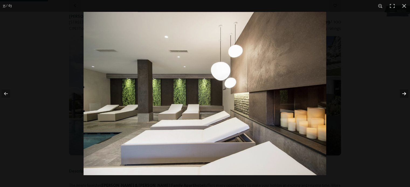
click at [405, 94] on button "button" at bounding box center [400, 93] width 19 height 27
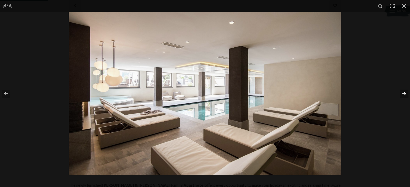
click at [405, 94] on button "button" at bounding box center [400, 93] width 19 height 27
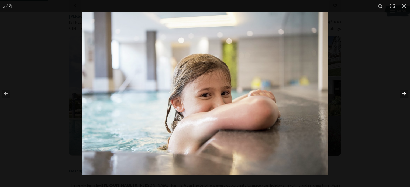
click at [405, 94] on button "button" at bounding box center [400, 93] width 19 height 27
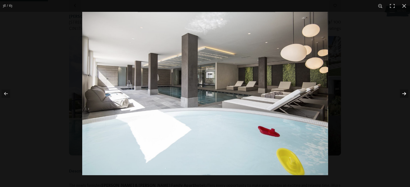
click at [405, 94] on button "button" at bounding box center [400, 93] width 19 height 27
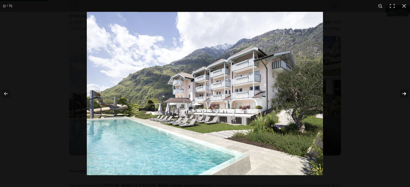
click at [405, 94] on button "button" at bounding box center [400, 93] width 19 height 27
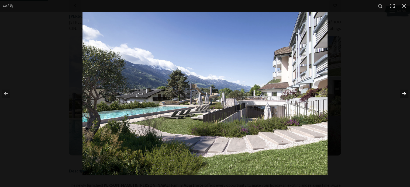
click at [405, 94] on button "button" at bounding box center [400, 93] width 19 height 27
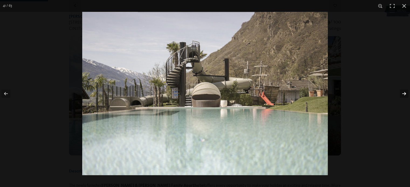
click at [405, 94] on button "button" at bounding box center [400, 93] width 19 height 27
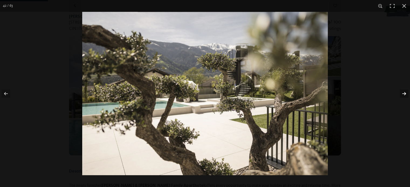
click at [405, 94] on button "button" at bounding box center [400, 93] width 19 height 27
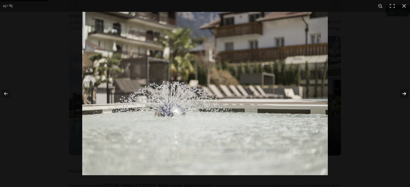
click at [405, 94] on button "button" at bounding box center [400, 93] width 19 height 27
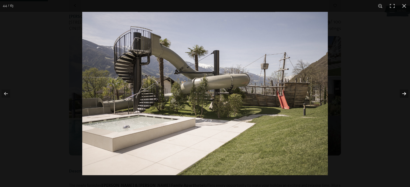
click at [405, 94] on button "button" at bounding box center [400, 93] width 19 height 27
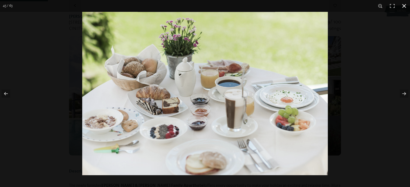
click at [405, 6] on button "button" at bounding box center [404, 6] width 12 height 12
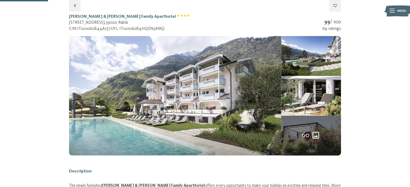
select select "*"
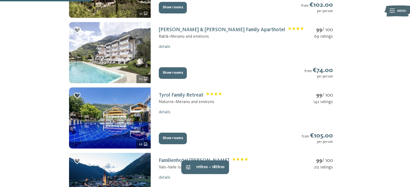
scroll to position [216, 0]
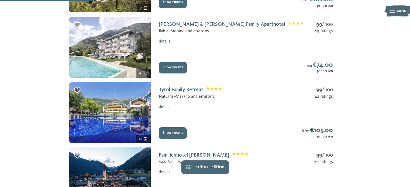
click at [115, 110] on img at bounding box center [110, 112] width 82 height 61
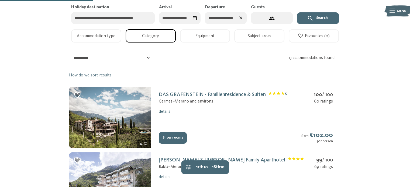
select select "*"
select select "**********"
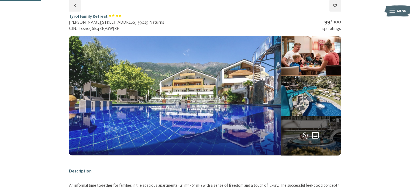
select select "**********"
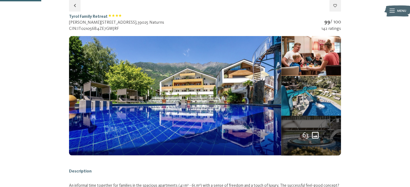
click at [312, 135] on icon "63 more pictures" at bounding box center [315, 135] width 9 height 9
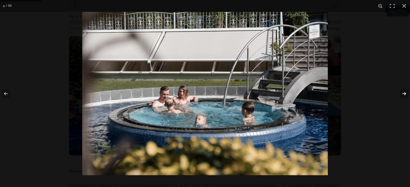
click at [404, 93] on button "button" at bounding box center [400, 93] width 19 height 27
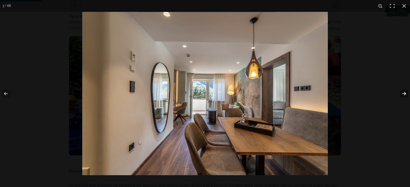
click at [404, 93] on button "button" at bounding box center [400, 93] width 19 height 27
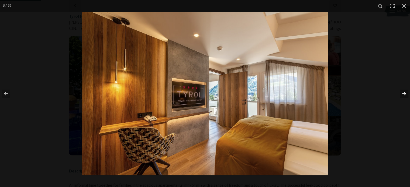
click at [404, 93] on button "button" at bounding box center [400, 93] width 19 height 27
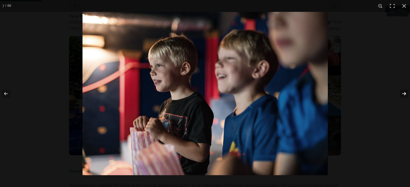
click at [404, 93] on button "button" at bounding box center [400, 93] width 19 height 27
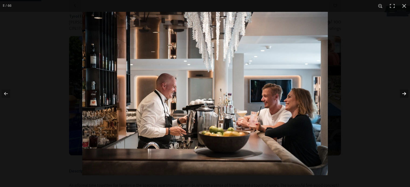
click at [404, 93] on button "button" at bounding box center [400, 93] width 19 height 27
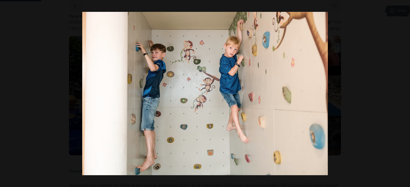
click at [404, 93] on button "button" at bounding box center [400, 93] width 19 height 27
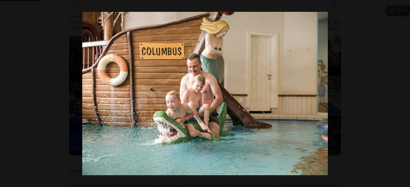
click at [404, 93] on button "button" at bounding box center [400, 93] width 19 height 27
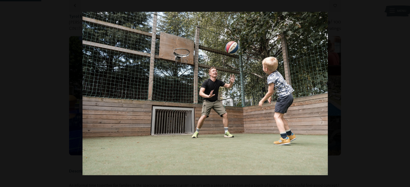
click at [404, 93] on button "button" at bounding box center [400, 93] width 19 height 27
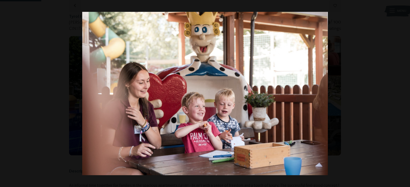
click at [404, 93] on button "button" at bounding box center [400, 93] width 19 height 27
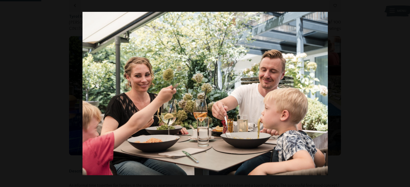
click at [404, 93] on button "button" at bounding box center [400, 93] width 19 height 27
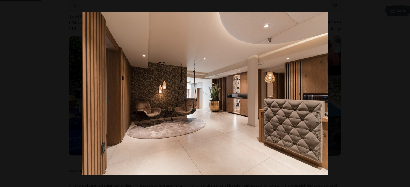
click at [404, 93] on button "button" at bounding box center [400, 93] width 19 height 27
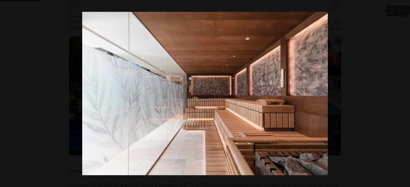
click at [404, 93] on button "button" at bounding box center [400, 93] width 19 height 27
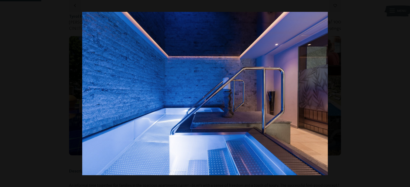
click at [404, 93] on button "button" at bounding box center [400, 93] width 19 height 27
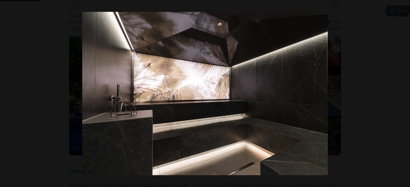
click at [404, 93] on button "button" at bounding box center [400, 93] width 19 height 27
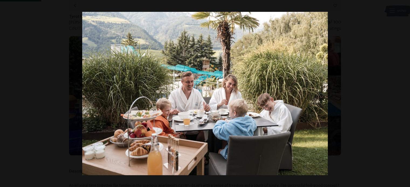
click at [404, 93] on button "button" at bounding box center [400, 93] width 19 height 27
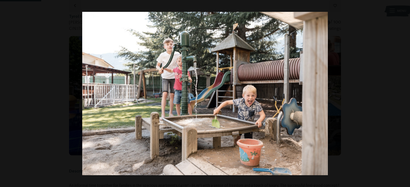
click at [404, 93] on button "button" at bounding box center [400, 93] width 19 height 27
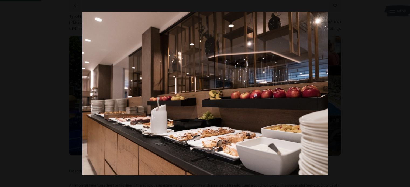
click at [404, 93] on button "button" at bounding box center [400, 93] width 19 height 27
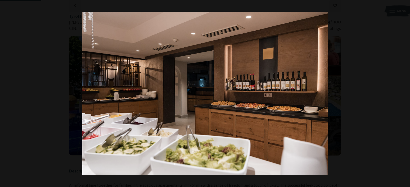
click at [404, 93] on button "button" at bounding box center [400, 93] width 19 height 27
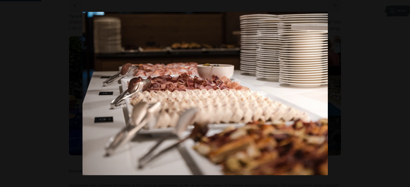
click at [404, 93] on button "button" at bounding box center [400, 93] width 19 height 27
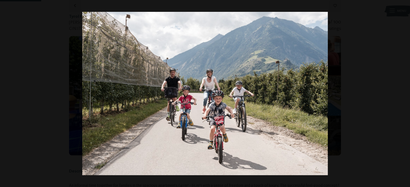
click at [404, 93] on button "button" at bounding box center [400, 93] width 19 height 27
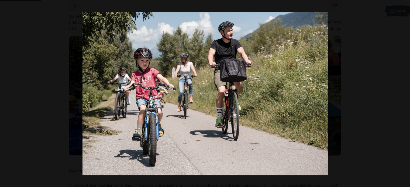
click at [404, 93] on button "button" at bounding box center [400, 93] width 19 height 27
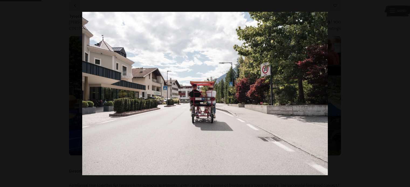
click at [404, 93] on button "button" at bounding box center [400, 93] width 19 height 27
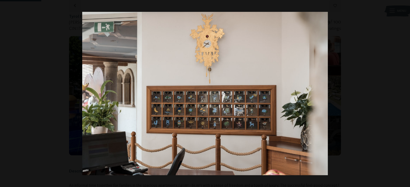
click at [404, 93] on button "button" at bounding box center [400, 93] width 19 height 27
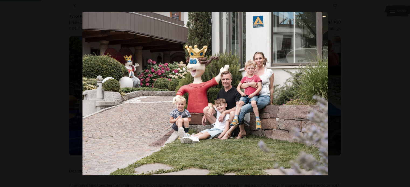
click at [404, 93] on button "button" at bounding box center [400, 93] width 19 height 27
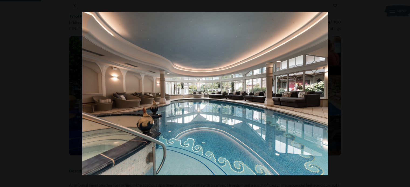
click at [404, 93] on button "button" at bounding box center [400, 93] width 19 height 27
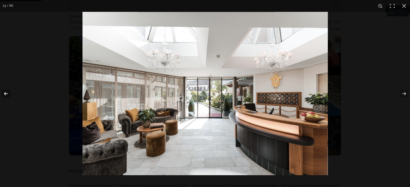
click at [5, 93] on button "button" at bounding box center [9, 93] width 19 height 27
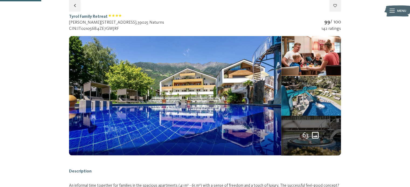
click at [0, 0] on button "button" at bounding box center [0, 0] width 0 height 0
select select "*"
